Goal: Task Accomplishment & Management: Manage account settings

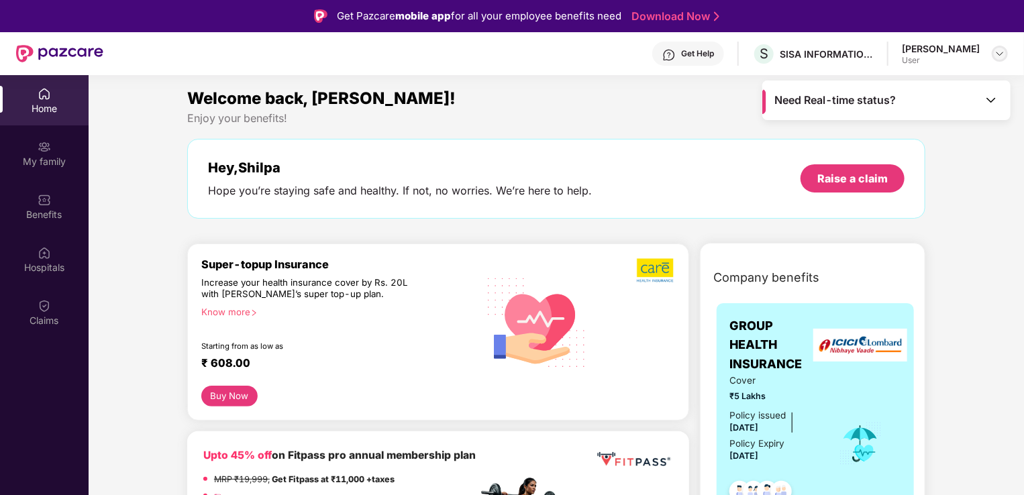
click at [998, 52] on img at bounding box center [999, 53] width 11 height 11
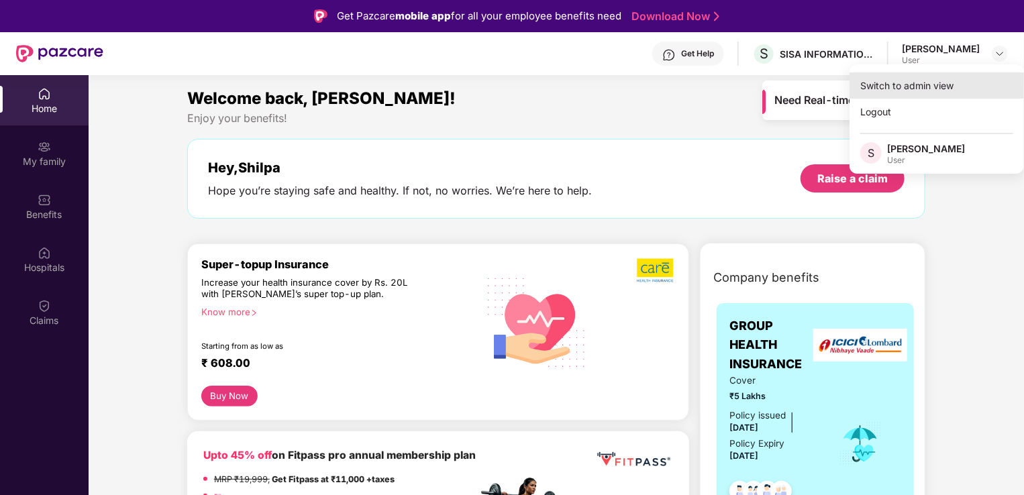
click at [903, 90] on div "Switch to admin view" at bounding box center [936, 85] width 174 height 26
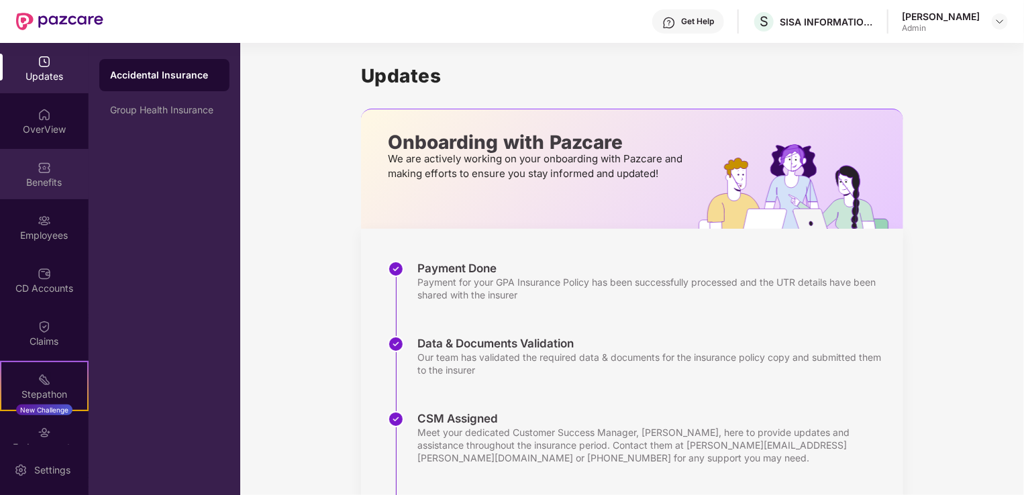
click at [44, 174] on img at bounding box center [44, 167] width 13 height 13
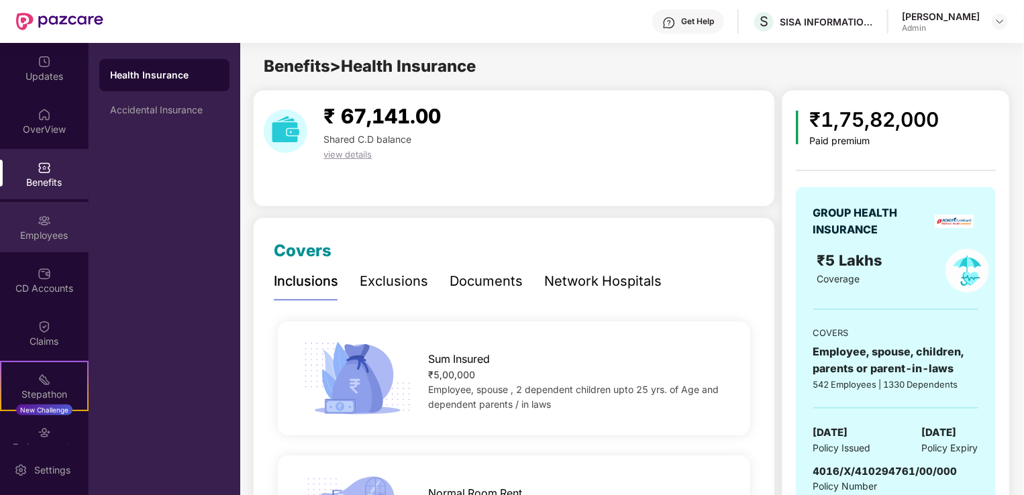
click at [28, 243] on div "Employees" at bounding box center [44, 227] width 89 height 50
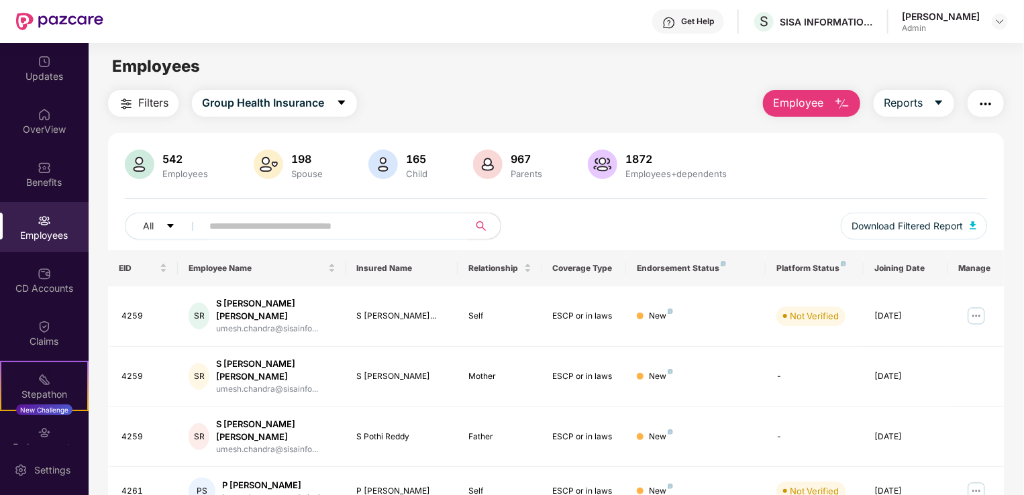
click at [840, 102] on img "button" at bounding box center [842, 104] width 16 height 16
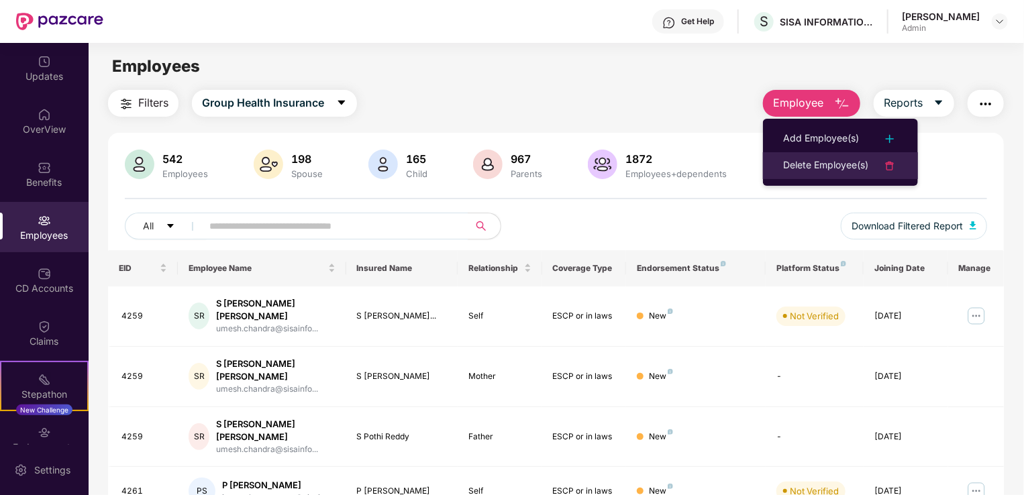
click at [889, 168] on img at bounding box center [890, 166] width 16 height 16
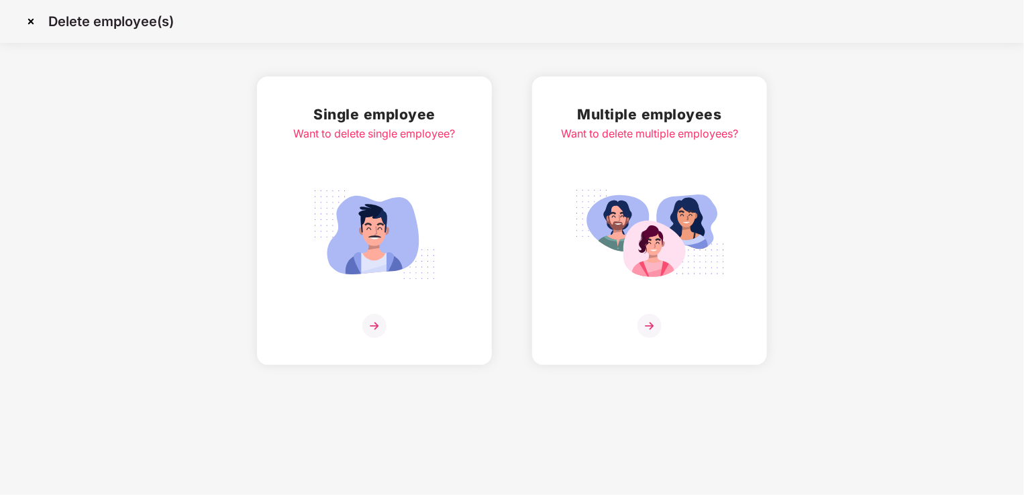
click at [656, 324] on img at bounding box center [649, 326] width 24 height 24
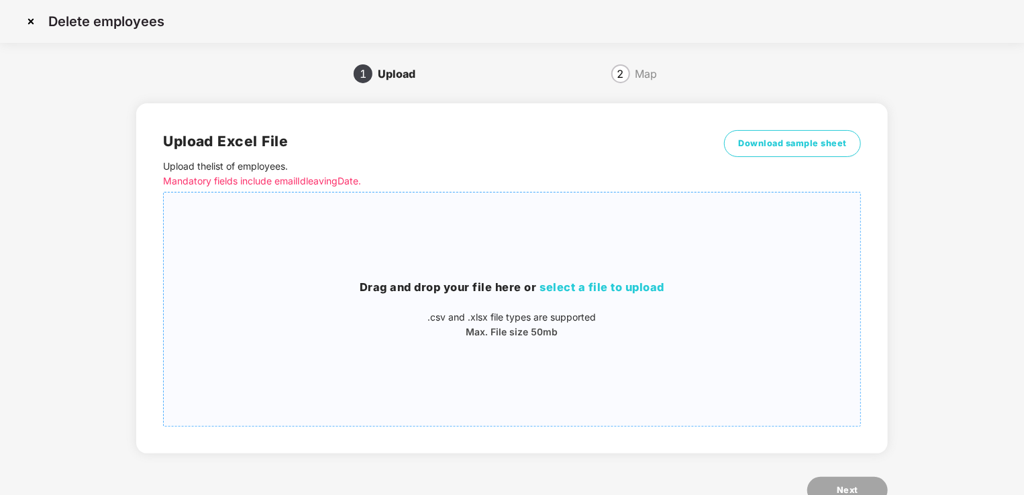
click at [590, 286] on span "select a file to upload" at bounding box center [602, 286] width 125 height 13
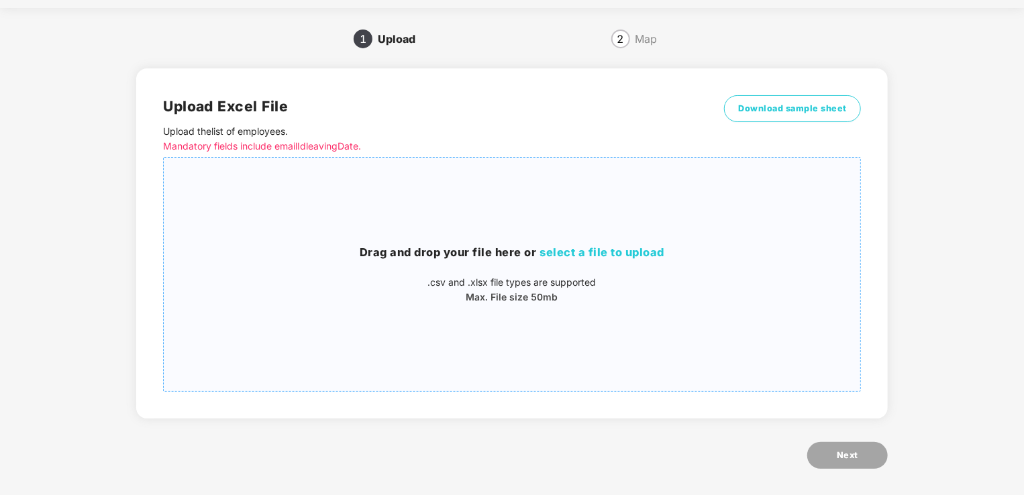
scroll to position [42, 0]
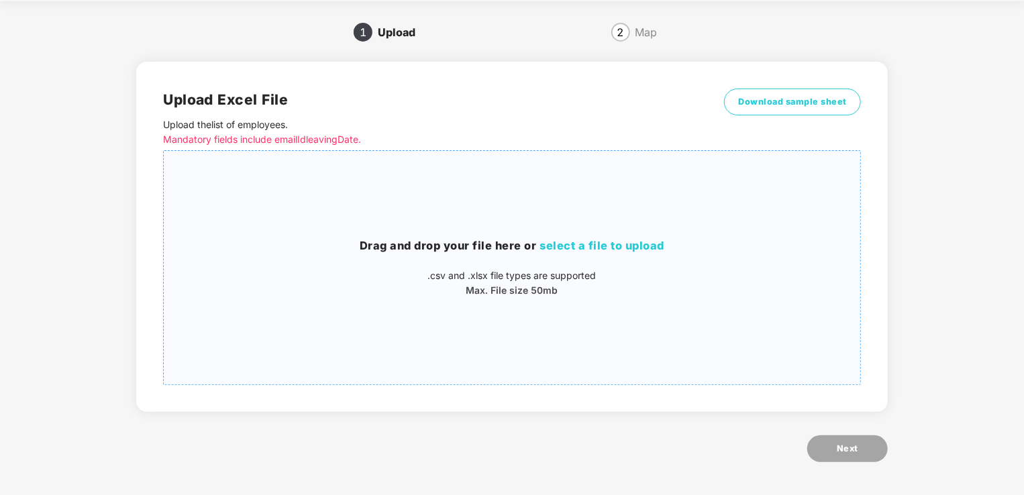
click at [559, 252] on span "select a file to upload" at bounding box center [602, 245] width 125 height 13
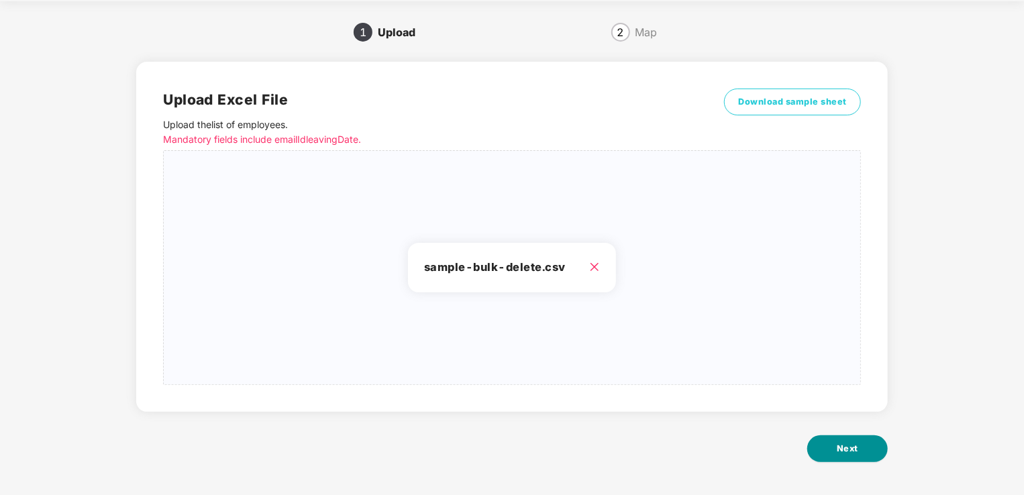
click at [848, 448] on span "Next" at bounding box center [847, 448] width 21 height 13
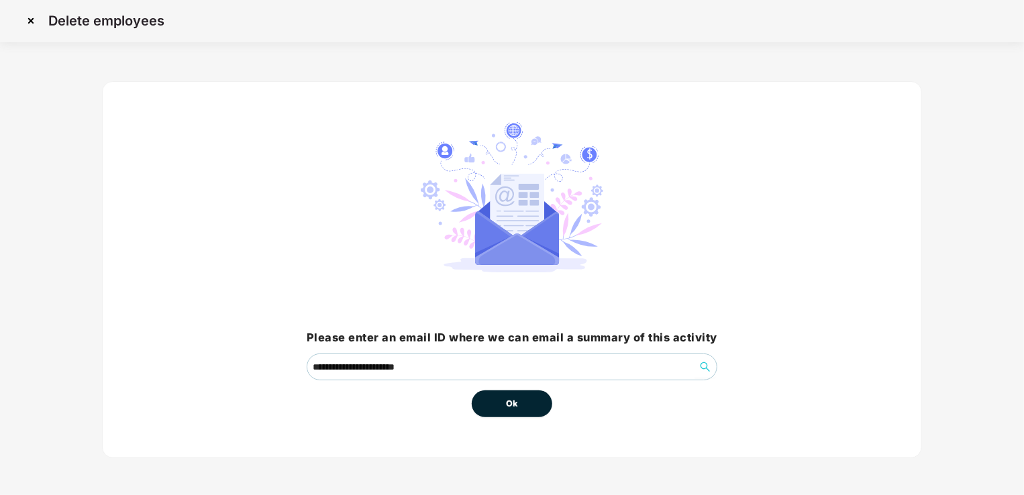
scroll to position [0, 0]
click at [525, 410] on button "Ok" at bounding box center [512, 404] width 81 height 27
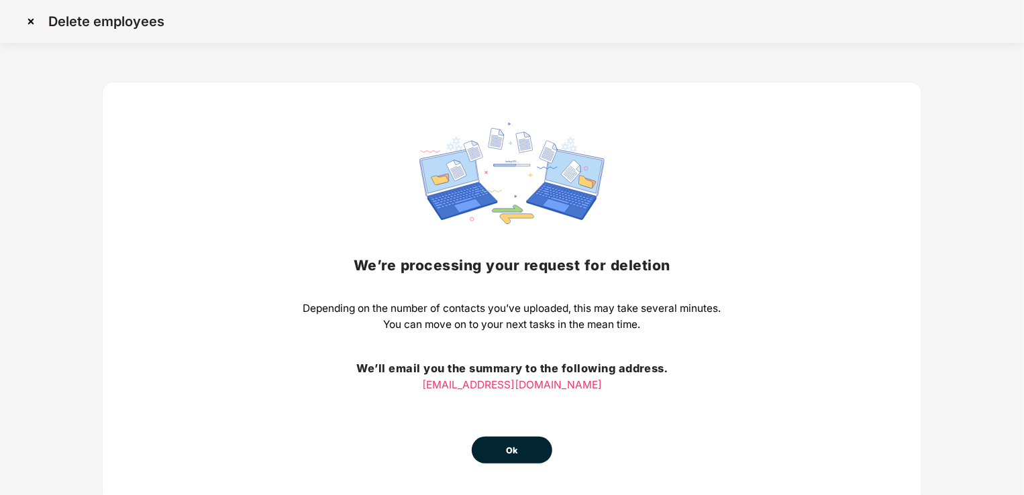
click at [517, 452] on span "Ok" at bounding box center [512, 450] width 12 height 13
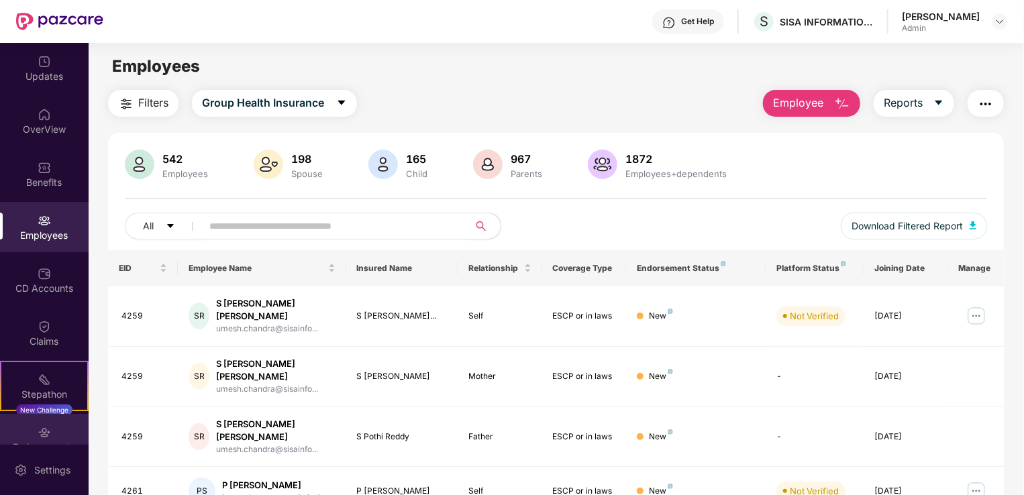
scroll to position [75, 0]
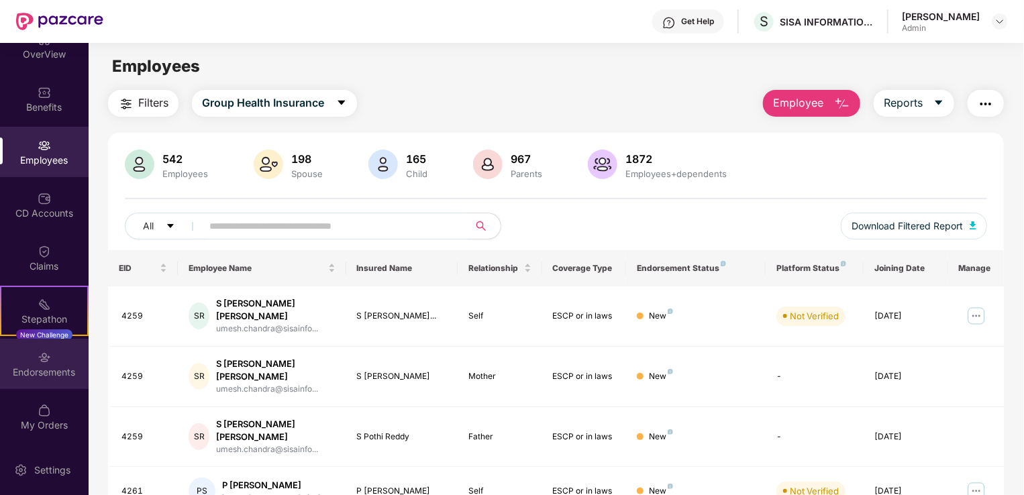
click at [40, 377] on div "Endorsements" at bounding box center [44, 372] width 89 height 13
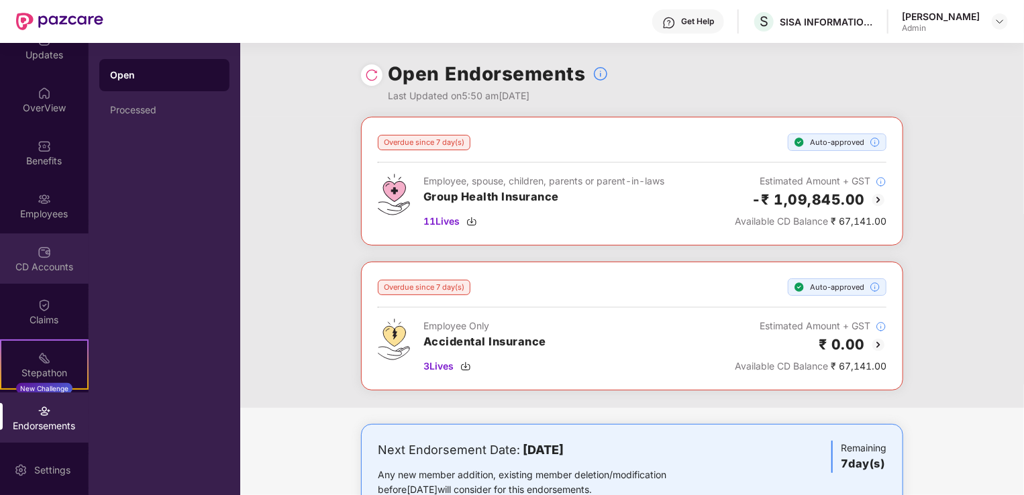
scroll to position [0, 0]
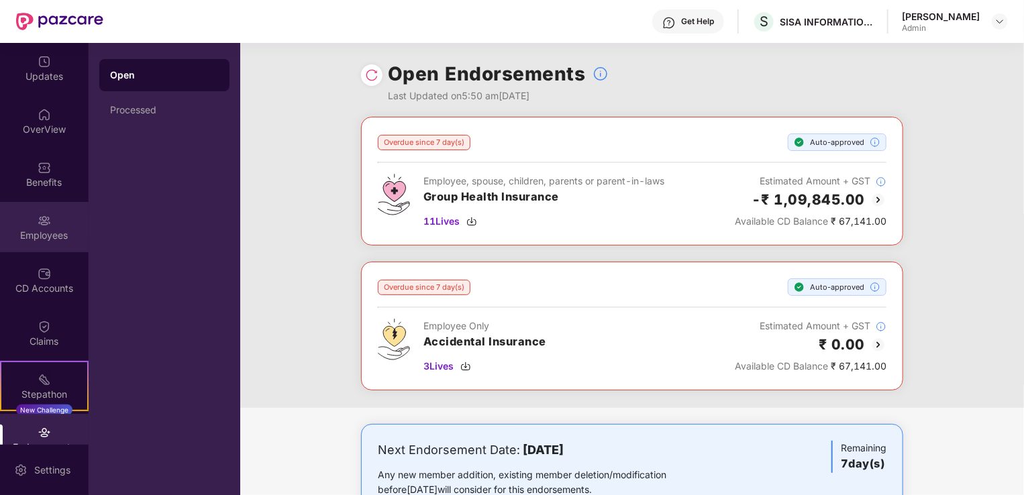
click at [34, 237] on div "Employees" at bounding box center [44, 235] width 89 height 13
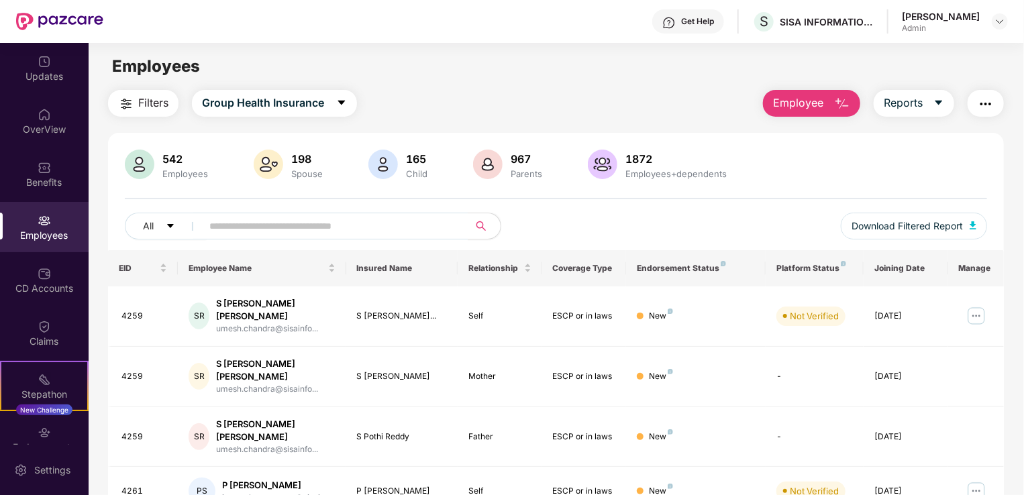
click at [832, 99] on button "Employee" at bounding box center [811, 103] width 97 height 27
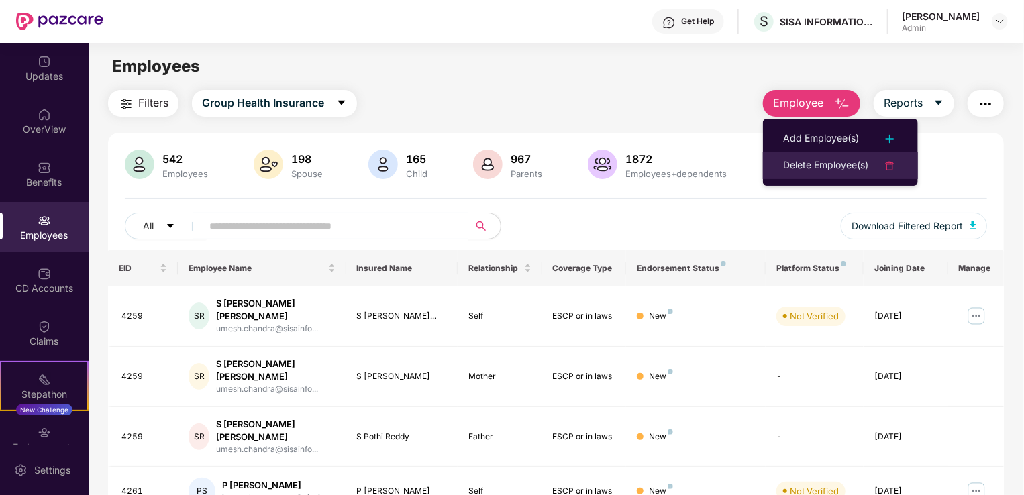
click at [893, 162] on img at bounding box center [890, 166] width 16 height 16
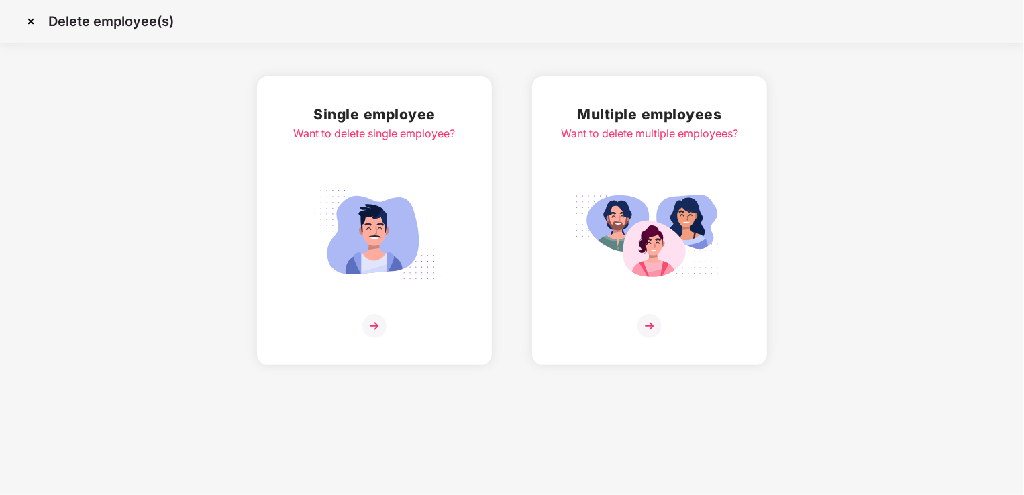
click at [653, 315] on img at bounding box center [649, 326] width 24 height 24
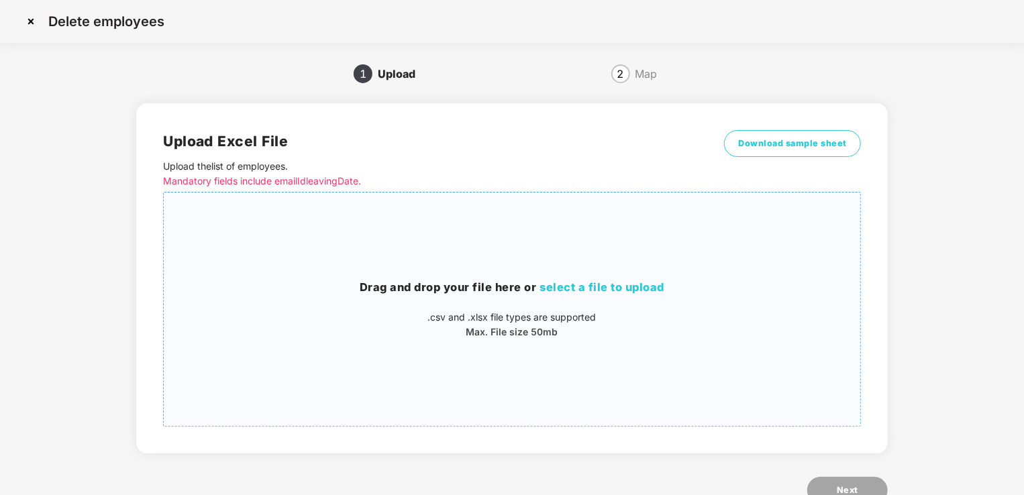
click at [587, 289] on span "select a file to upload" at bounding box center [602, 286] width 125 height 13
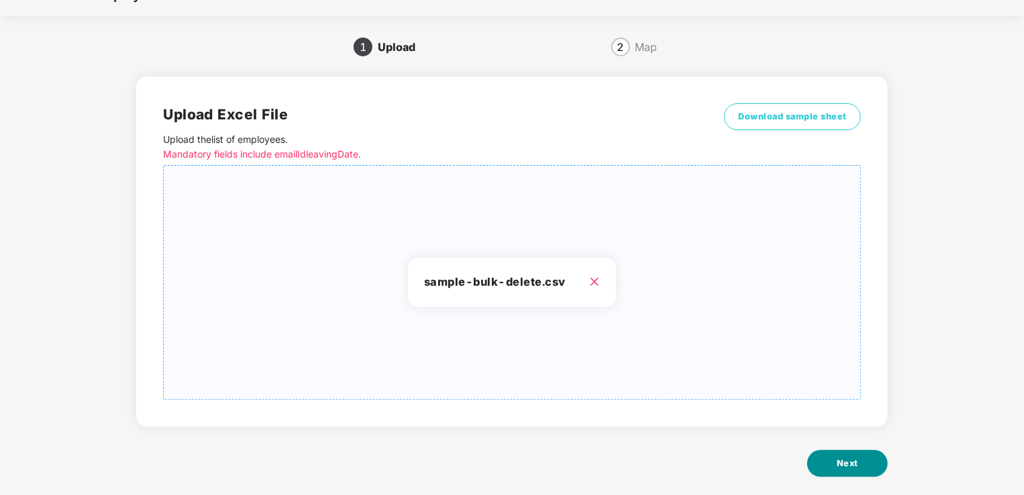
scroll to position [42, 0]
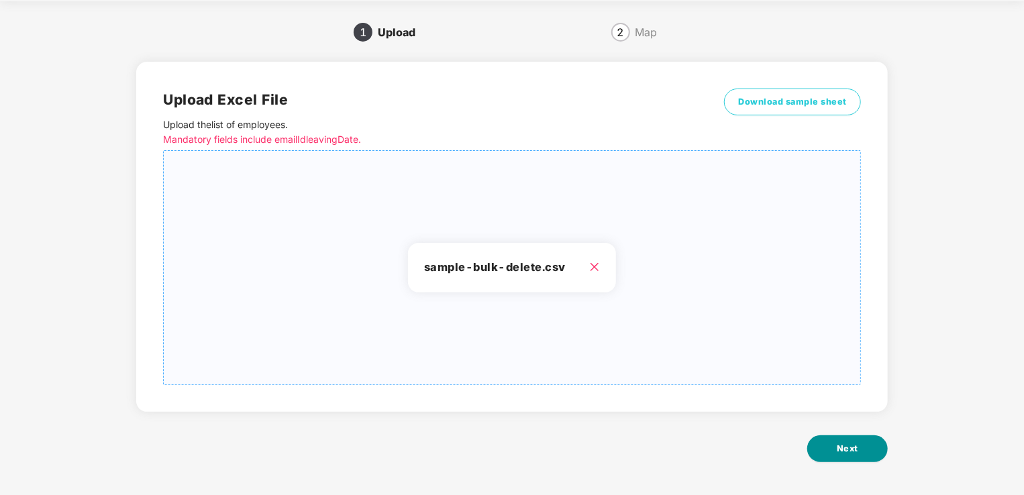
click at [860, 450] on button "Next" at bounding box center [847, 448] width 81 height 27
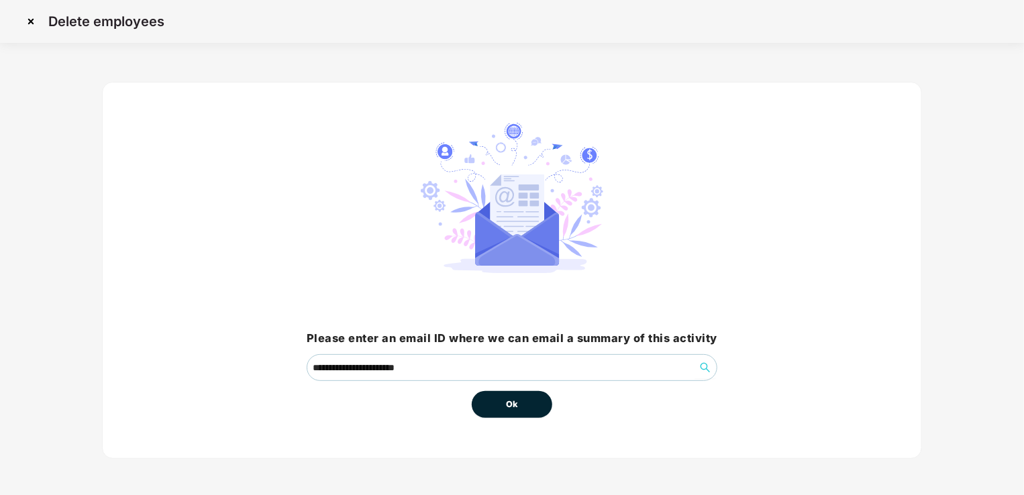
click at [539, 409] on button "Ok" at bounding box center [512, 404] width 81 height 27
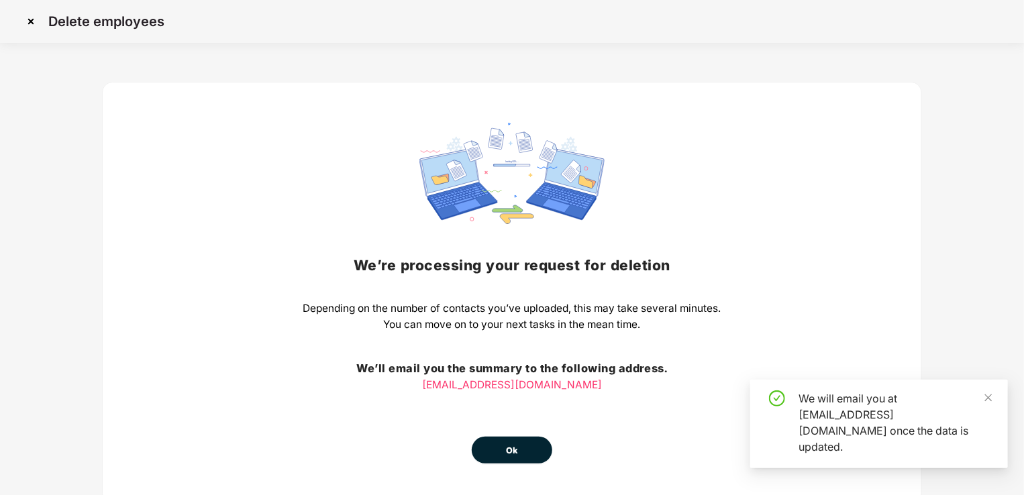
click at [506, 450] on span "Ok" at bounding box center [512, 450] width 12 height 13
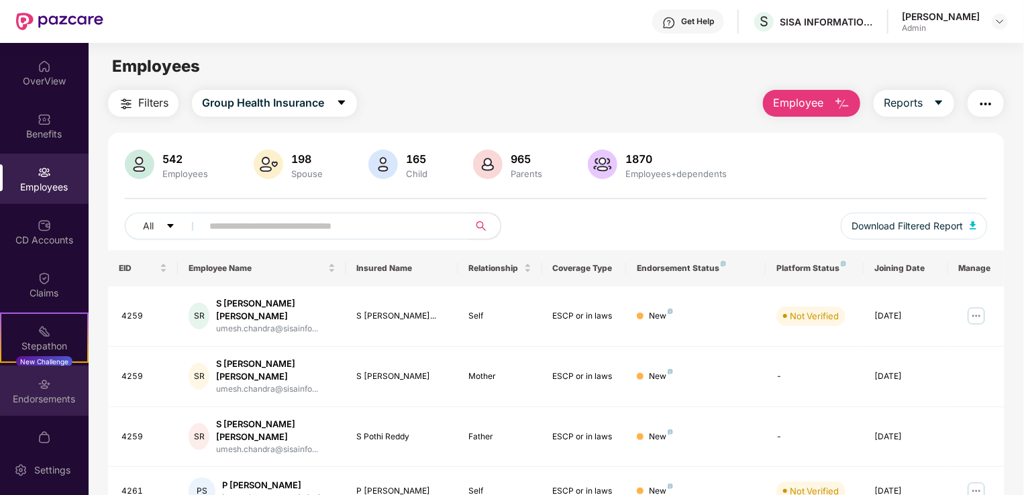
scroll to position [75, 0]
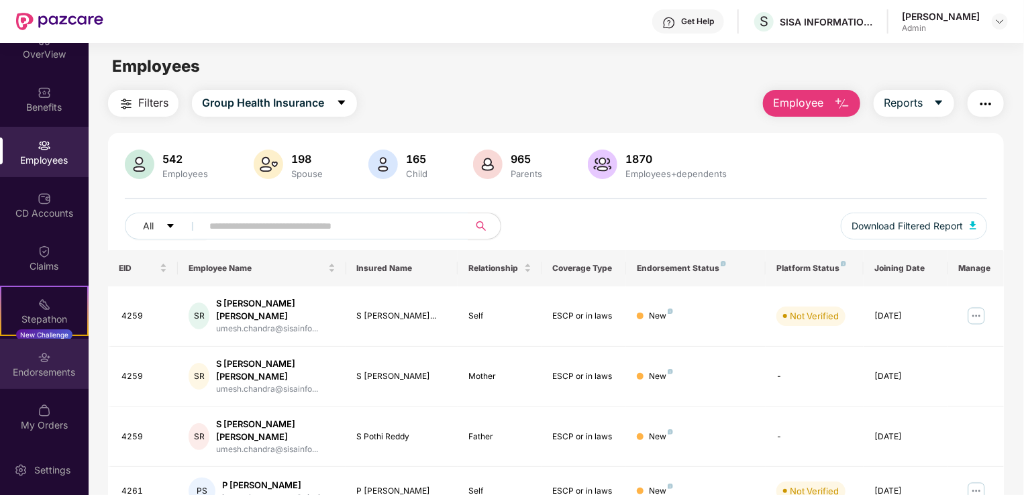
click at [43, 378] on div "Endorsements" at bounding box center [44, 372] width 89 height 13
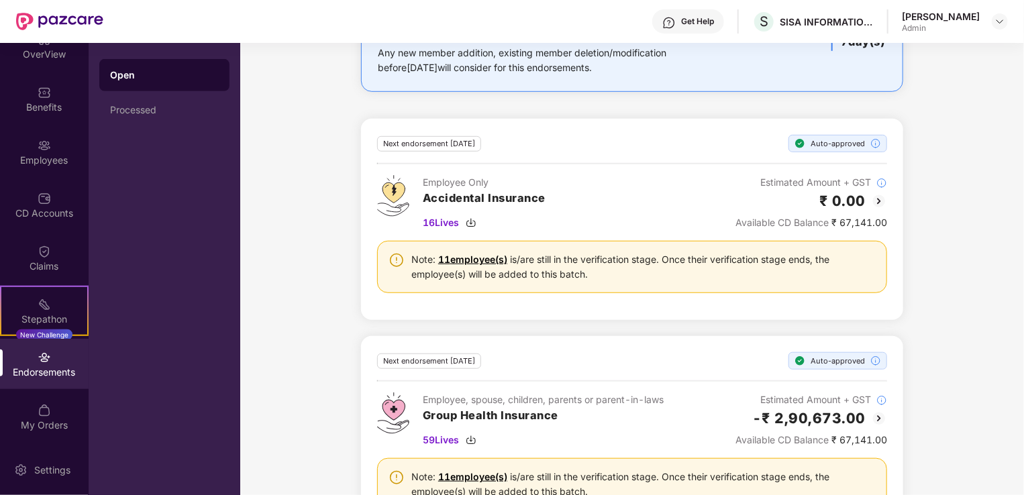
scroll to position [476, 0]
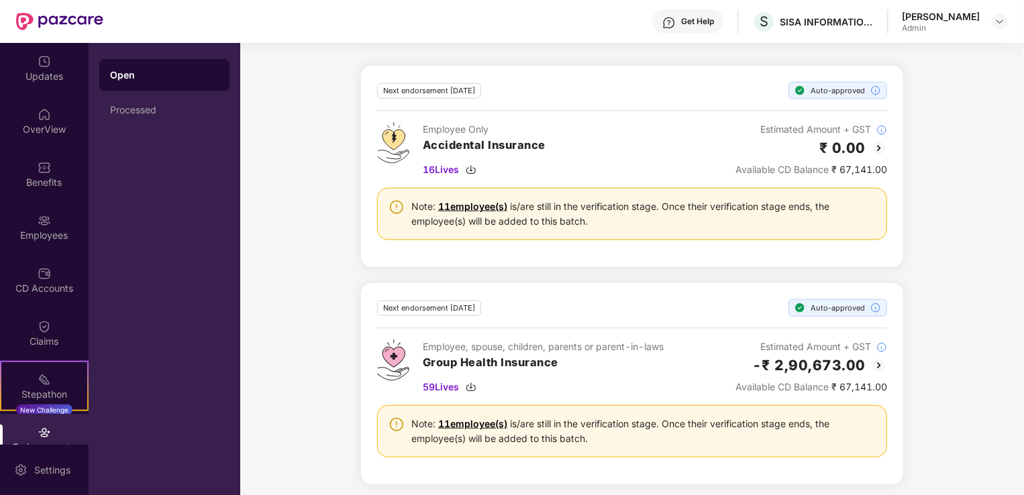
scroll to position [476, 0]
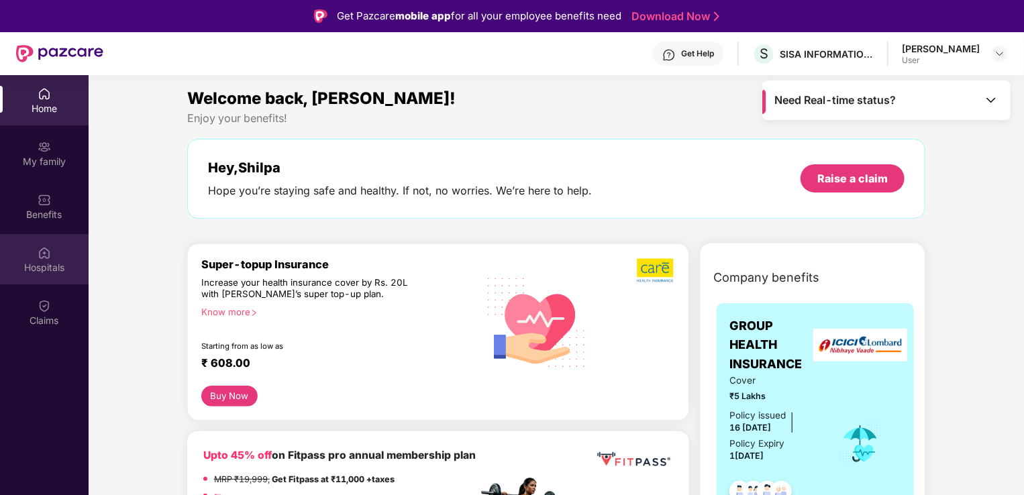
click at [53, 256] on div "Hospitals" at bounding box center [44, 259] width 89 height 50
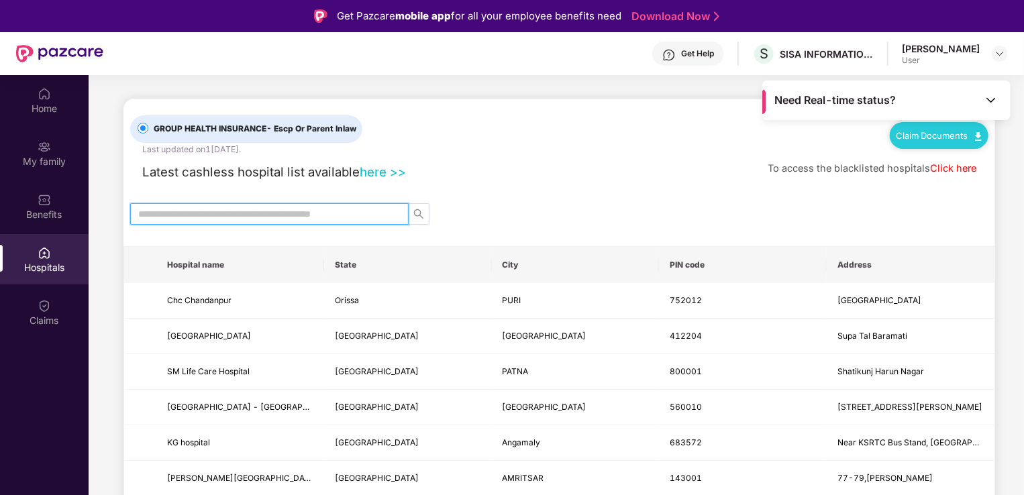
click at [211, 213] on input "text" at bounding box center [264, 214] width 252 height 15
paste input "******"
type input "******"
click at [219, 211] on input "******" at bounding box center [264, 214] width 252 height 15
click at [419, 211] on icon "search" at bounding box center [418, 214] width 11 height 11
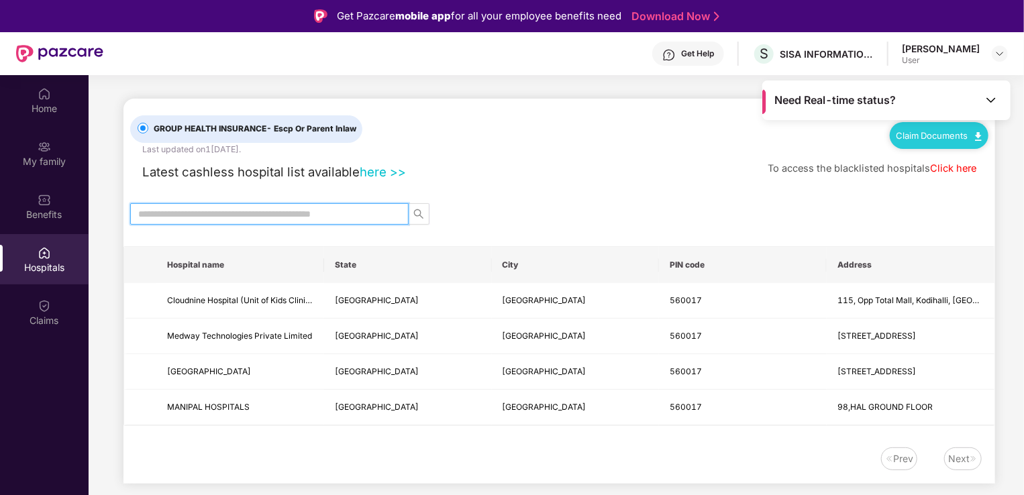
click at [172, 216] on input "text" at bounding box center [264, 214] width 252 height 15
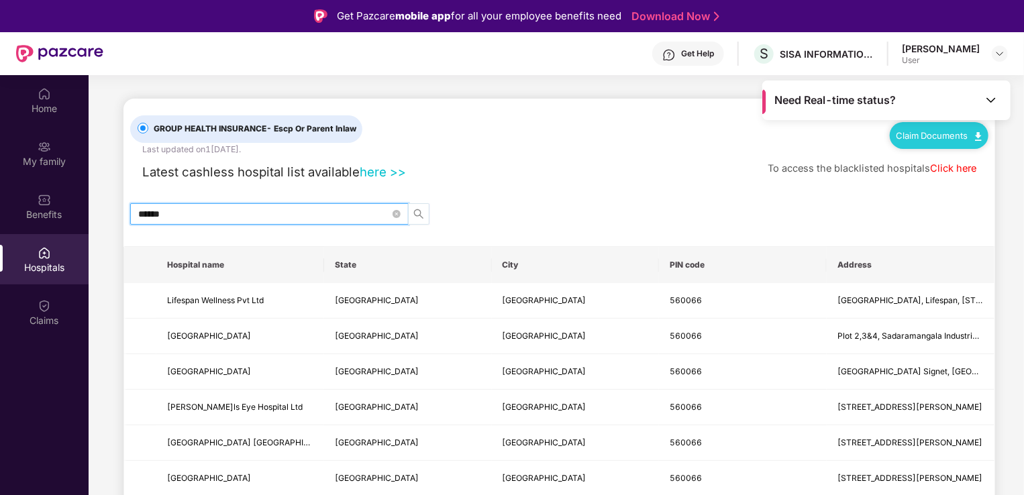
click at [416, 215] on icon "search" at bounding box center [418, 213] width 9 height 9
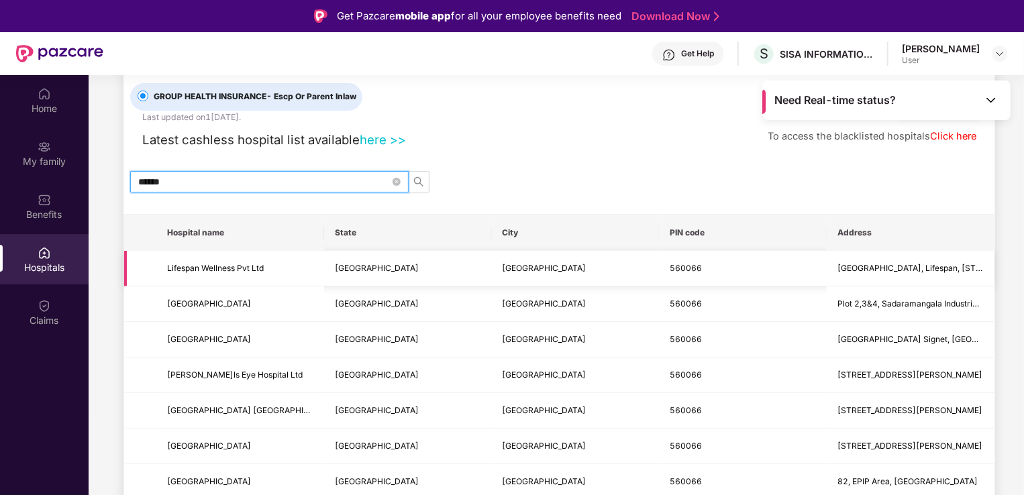
scroll to position [44, 0]
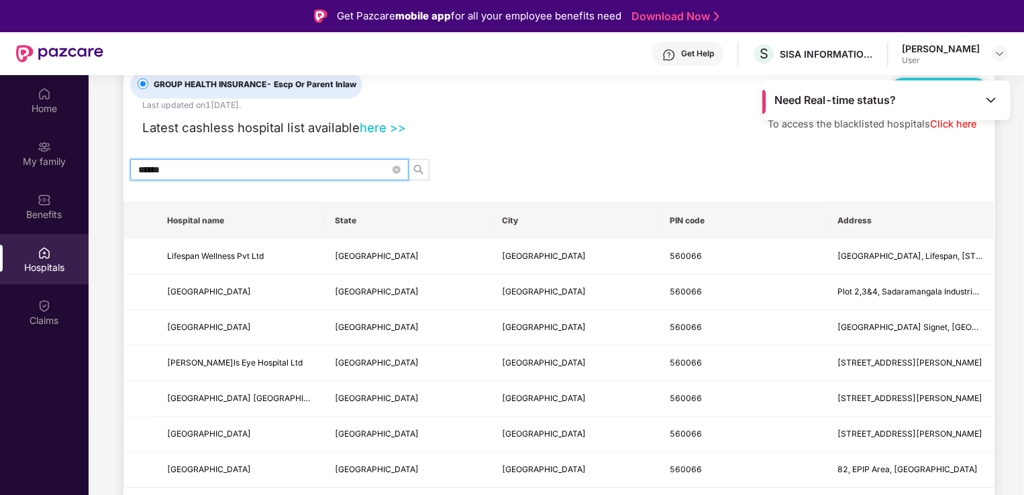
type input "******"
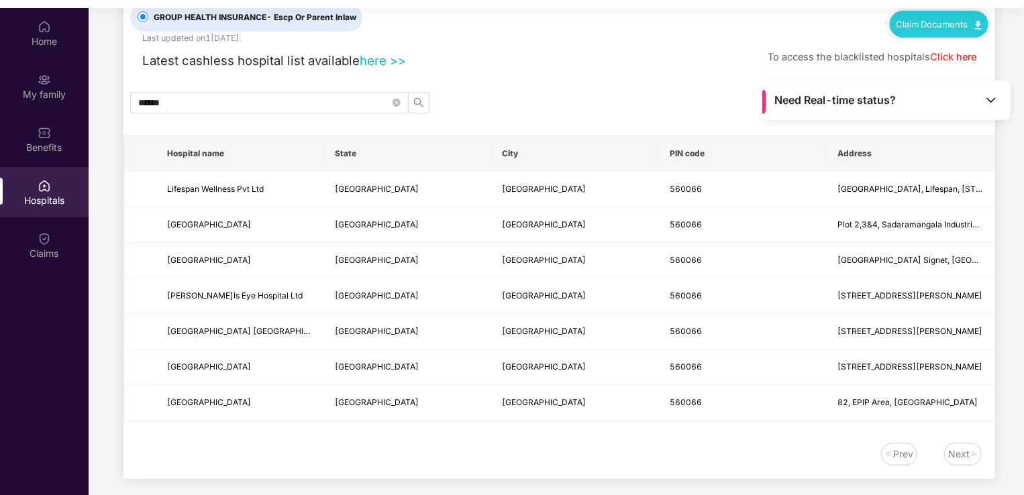
click at [460, 460] on div "Prev Next" at bounding box center [552, 454] width 858 height 23
